Goal: Task Accomplishment & Management: Use online tool/utility

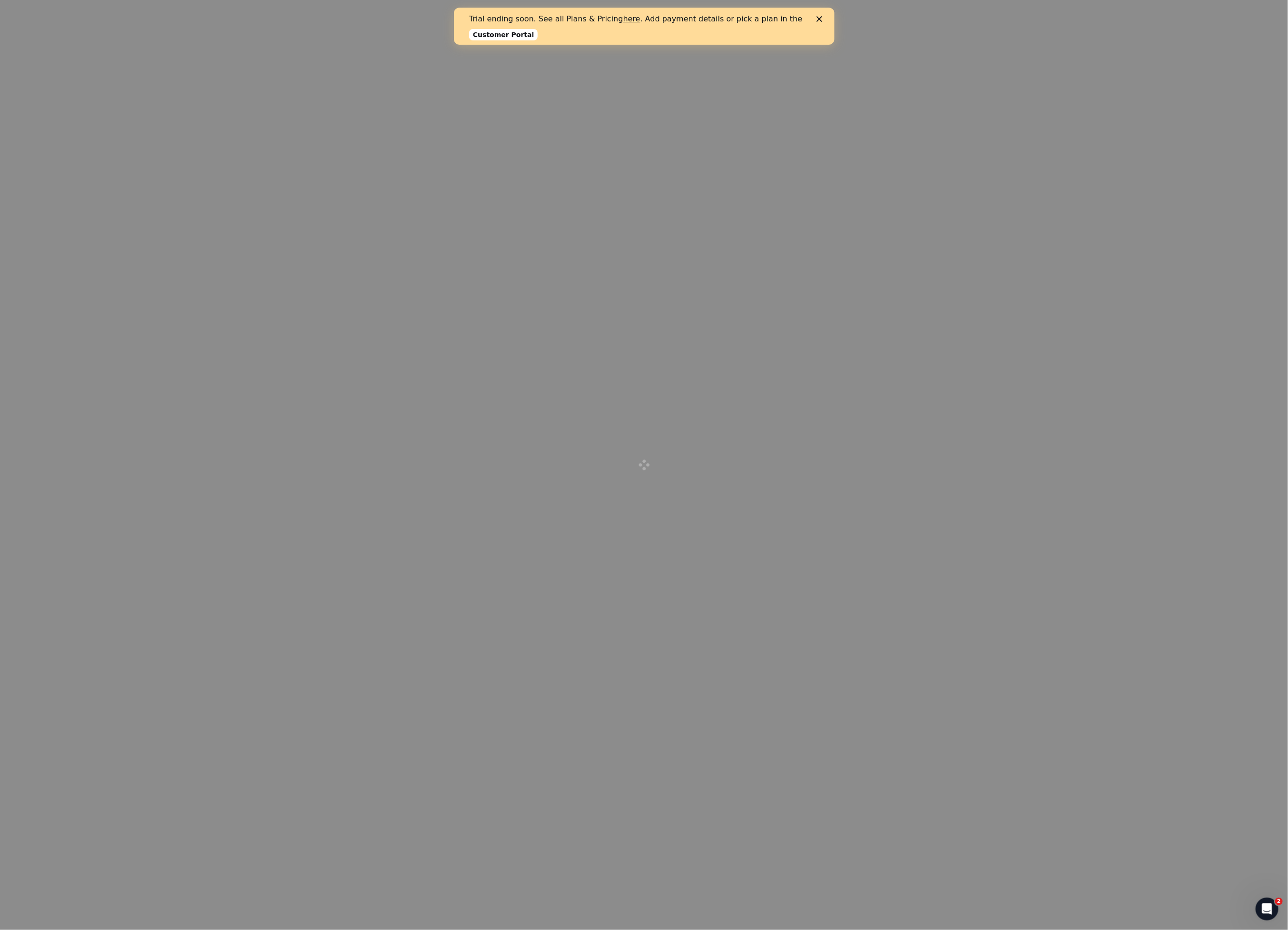
click at [514, 37] on link "Customer Portal" at bounding box center [502, 35] width 68 height 11
click at [816, 23] on div "Trial ending soon. See all Plans & Pricing here . Add payment details or pick a…" at bounding box center [643, 26] width 350 height 30
click at [822, 19] on div "Close" at bounding box center [820, 19] width 9 height 6
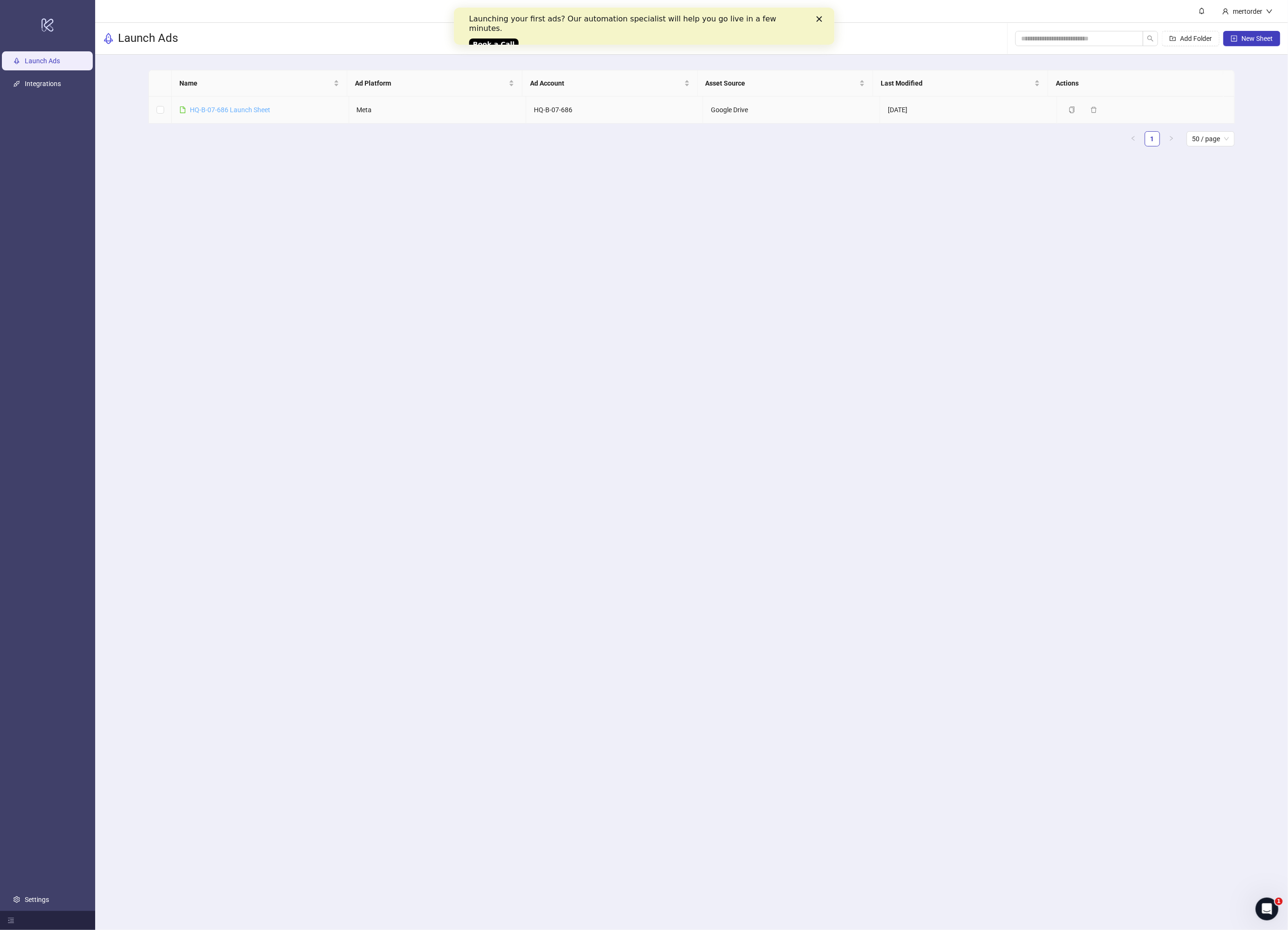
click at [236, 109] on link "HQ-B-07-686 Launch Sheet" at bounding box center [230, 109] width 80 height 8
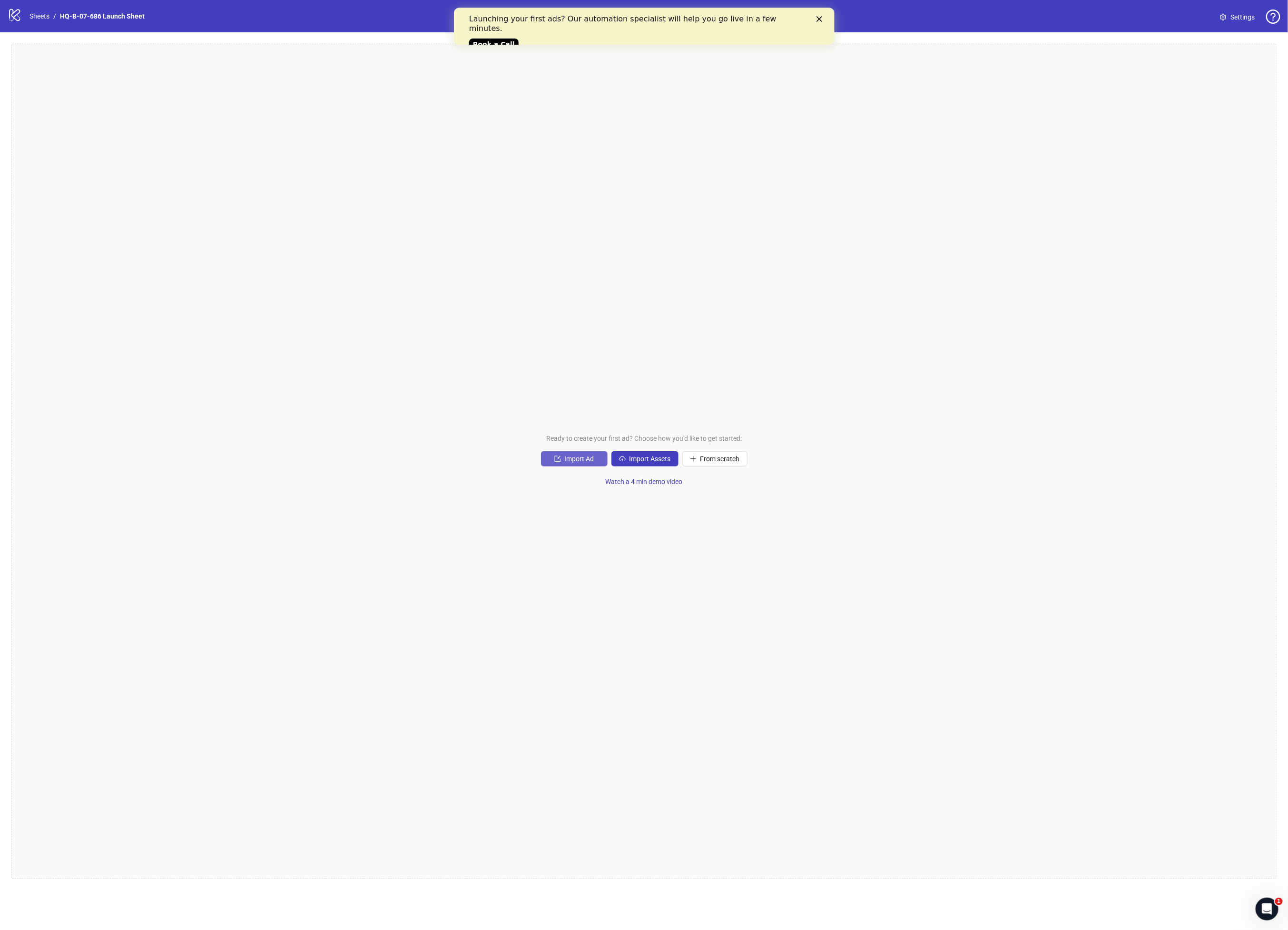
click at [550, 458] on button "Import Ad" at bounding box center [574, 459] width 66 height 16
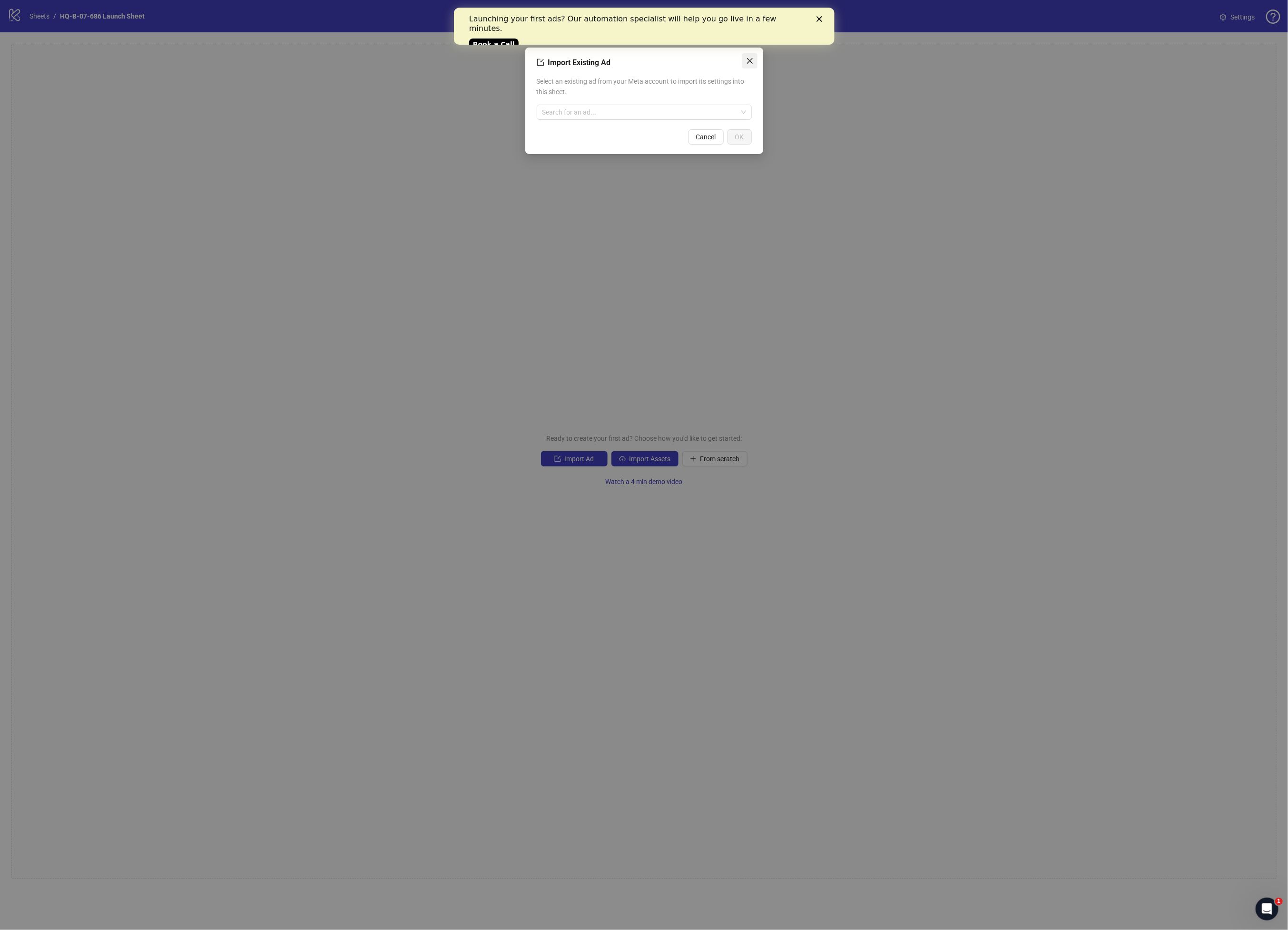
click at [746, 65] on button "Close" at bounding box center [750, 61] width 16 height 16
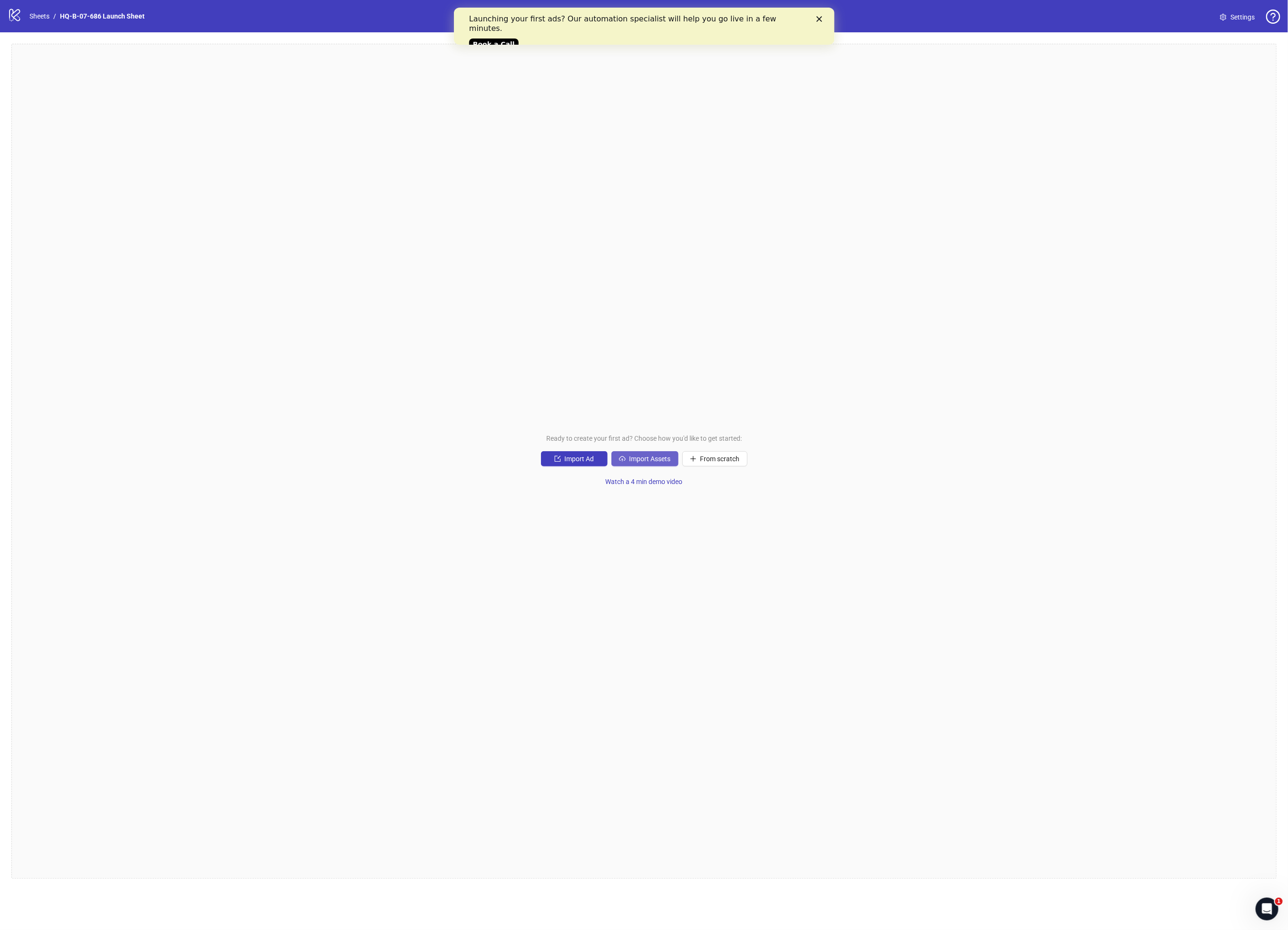
click at [662, 464] on button "Import Assets" at bounding box center [645, 459] width 67 height 16
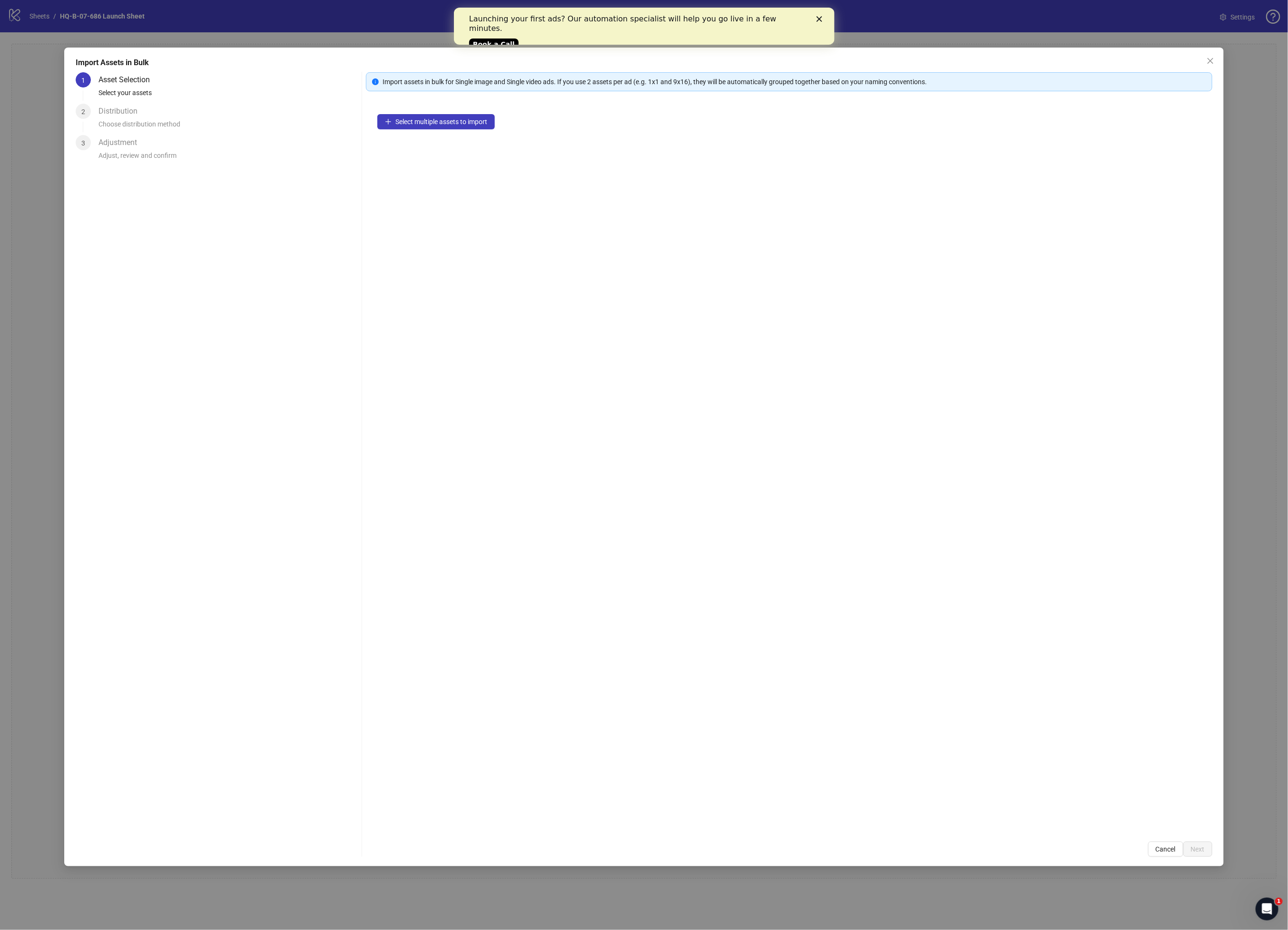
click at [819, 17] on icon "Close" at bounding box center [819, 19] width 6 height 6
